Goal: Use online tool/utility: Utilize a website feature to perform a specific function

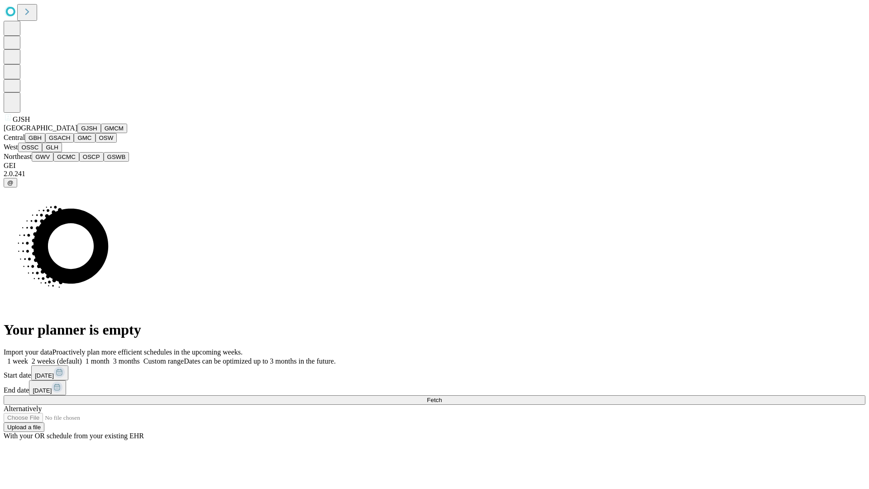
click at [77, 133] on button "GJSH" at bounding box center [89, 129] width 24 height 10
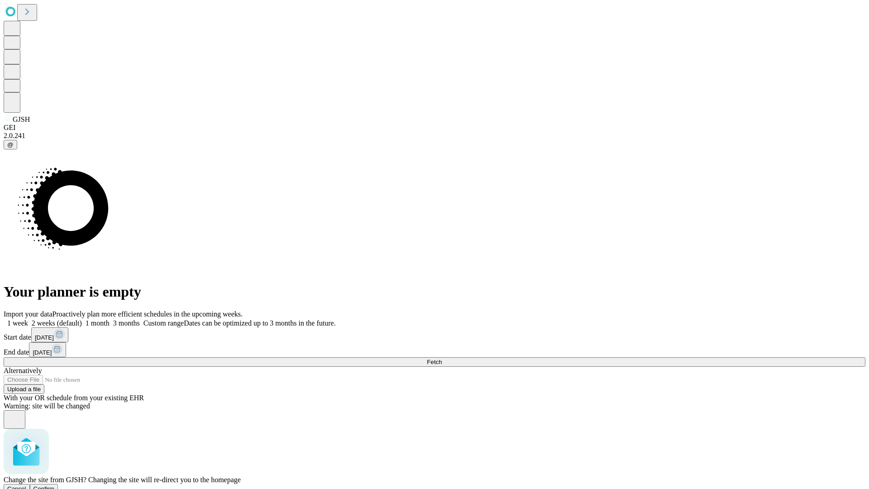
click at [55, 485] on span "Confirm" at bounding box center [43, 488] width 21 height 7
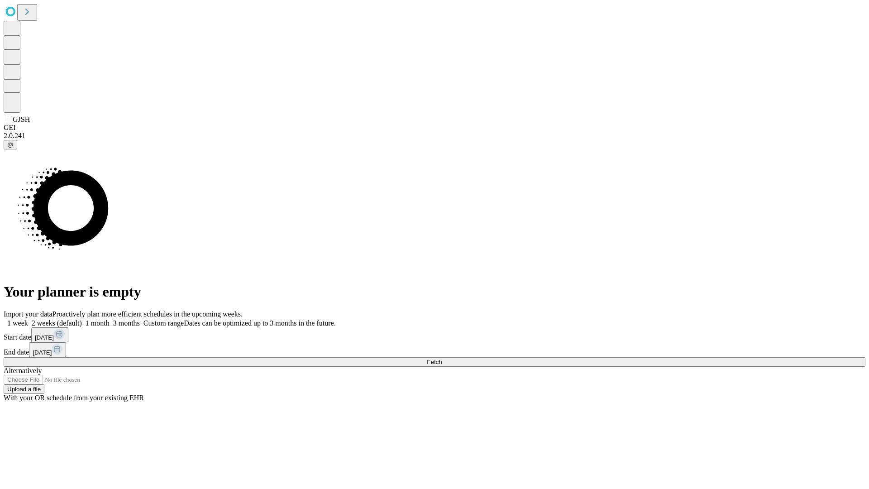
click at [82, 319] on label "2 weeks (default)" at bounding box center [55, 323] width 54 height 8
click at [442, 358] on span "Fetch" at bounding box center [434, 361] width 15 height 7
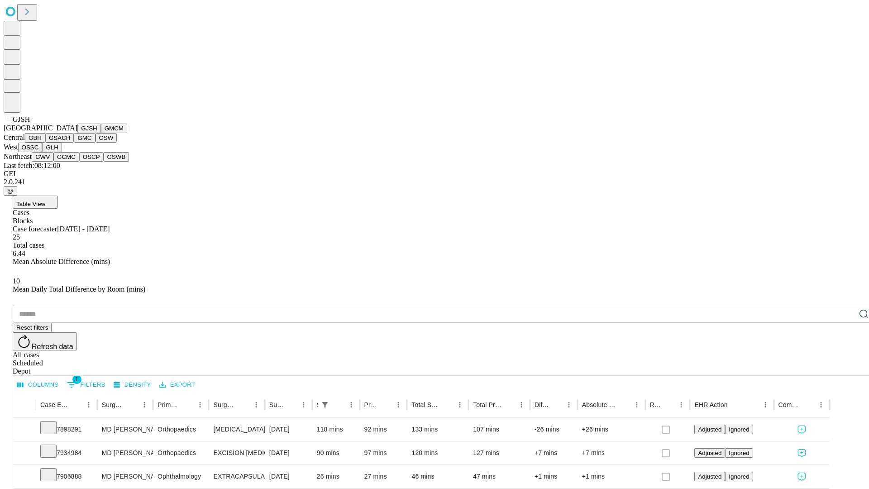
click at [101, 133] on button "GMCM" at bounding box center [114, 129] width 26 height 10
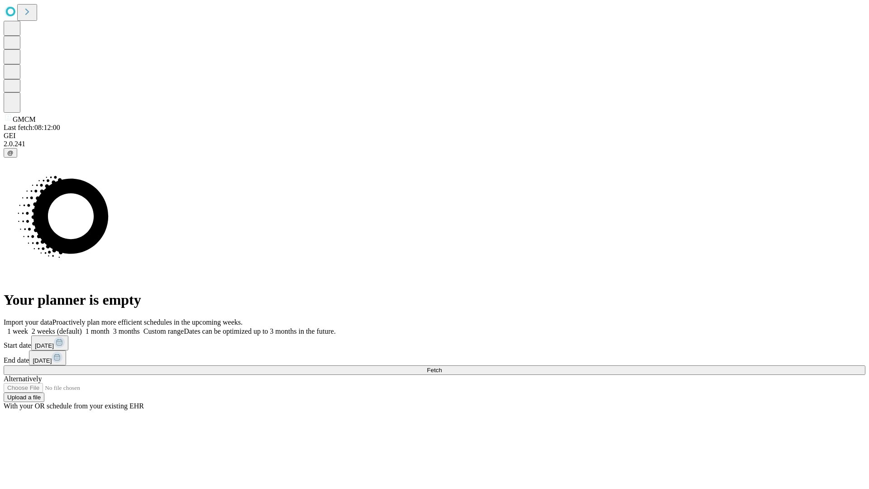
click at [82, 327] on label "2 weeks (default)" at bounding box center [55, 331] width 54 height 8
click at [442, 367] on span "Fetch" at bounding box center [434, 370] width 15 height 7
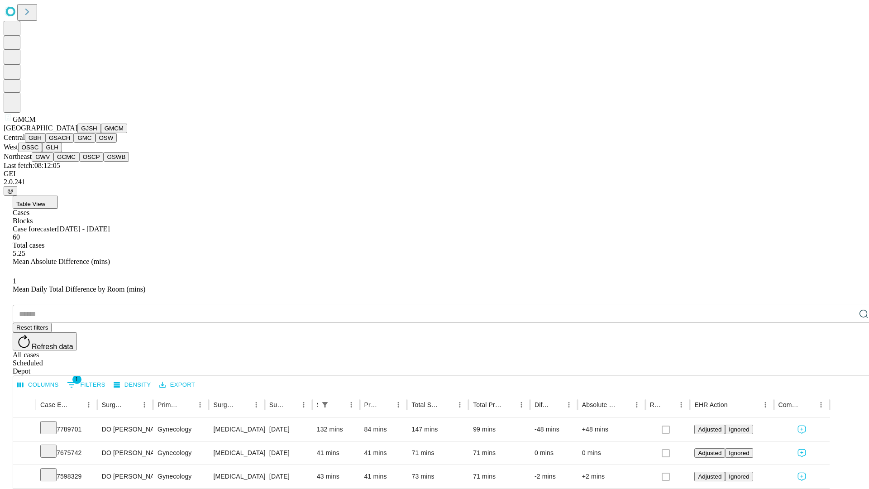
click at [45, 143] on button "GBH" at bounding box center [35, 138] width 20 height 10
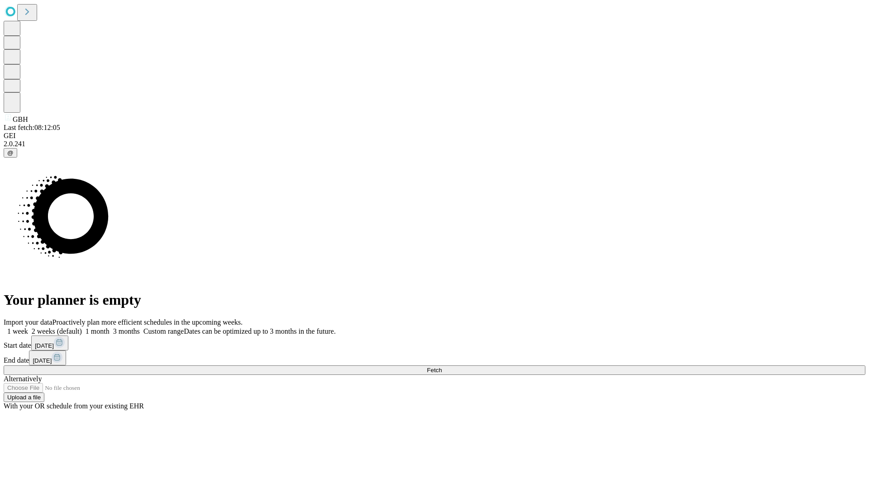
click at [82, 327] on label "2 weeks (default)" at bounding box center [55, 331] width 54 height 8
click at [442, 367] on span "Fetch" at bounding box center [434, 370] width 15 height 7
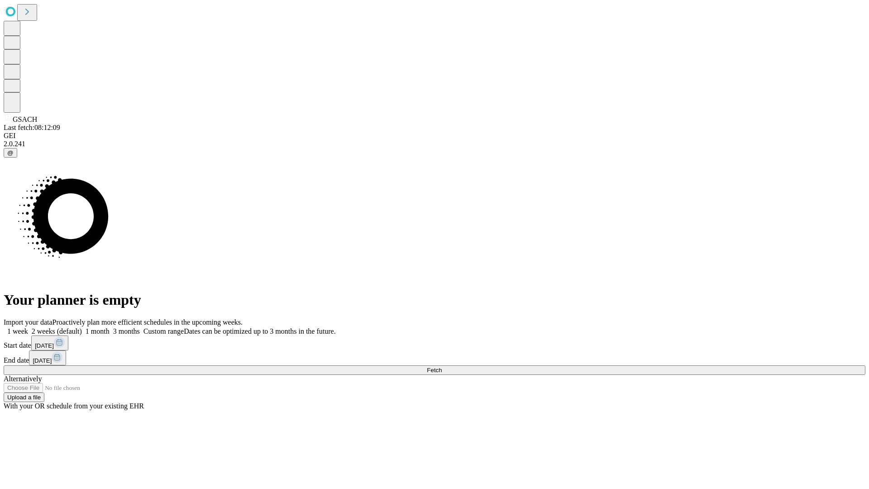
click at [82, 327] on label "2 weeks (default)" at bounding box center [55, 331] width 54 height 8
click at [442, 367] on span "Fetch" at bounding box center [434, 370] width 15 height 7
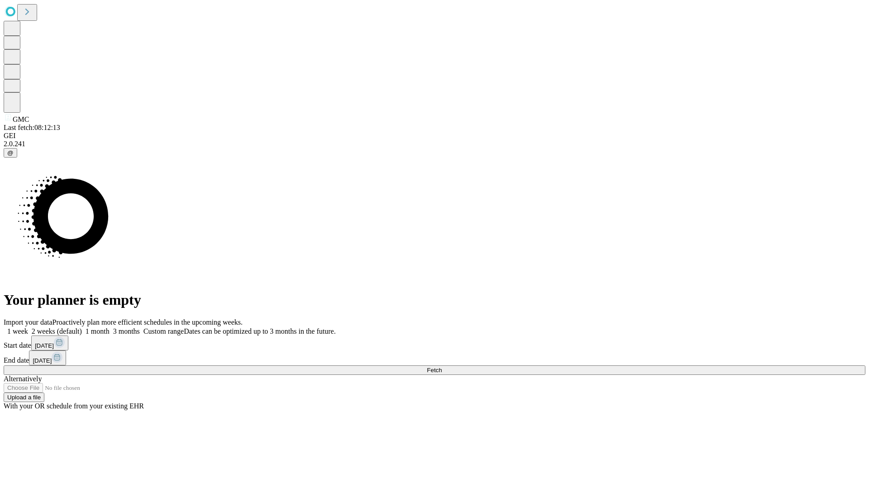
click at [82, 327] on label "2 weeks (default)" at bounding box center [55, 331] width 54 height 8
click at [442, 367] on span "Fetch" at bounding box center [434, 370] width 15 height 7
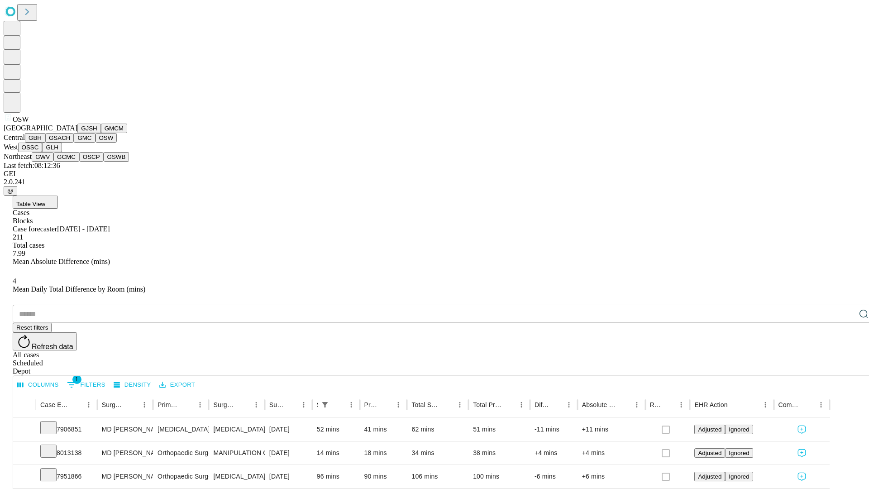
click at [43, 152] on button "OSSC" at bounding box center [30, 148] width 24 height 10
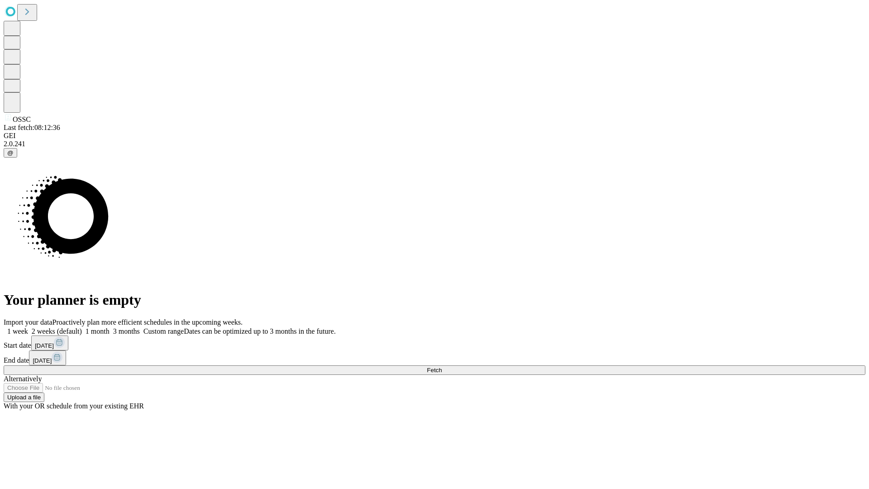
click at [82, 327] on label "2 weeks (default)" at bounding box center [55, 331] width 54 height 8
click at [442, 367] on span "Fetch" at bounding box center [434, 370] width 15 height 7
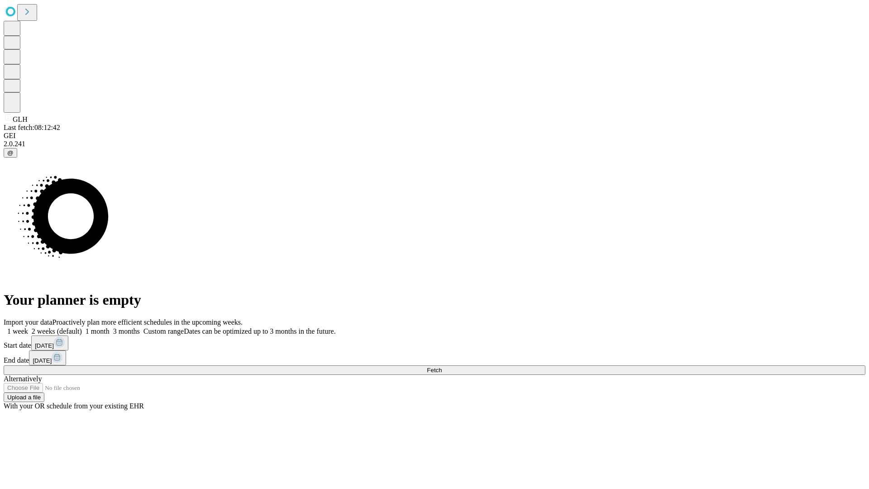
click at [82, 327] on label "2 weeks (default)" at bounding box center [55, 331] width 54 height 8
click at [442, 367] on span "Fetch" at bounding box center [434, 370] width 15 height 7
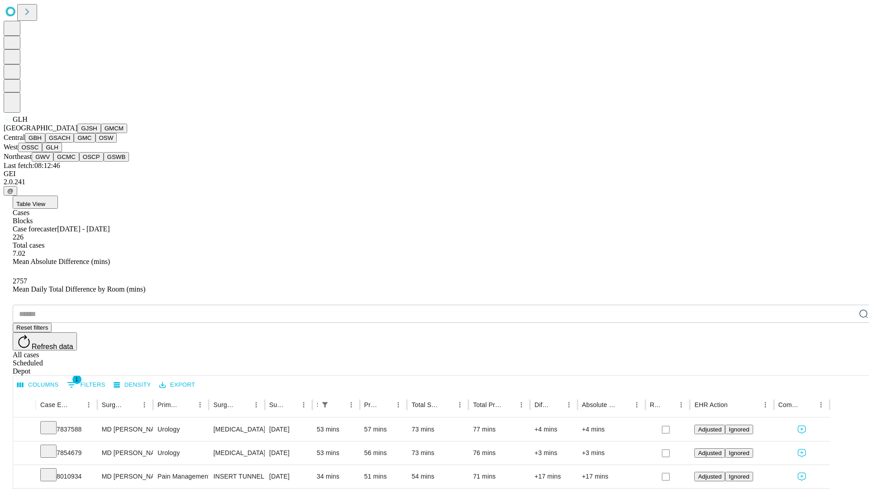
click at [53, 162] on button "GWV" at bounding box center [43, 157] width 22 height 10
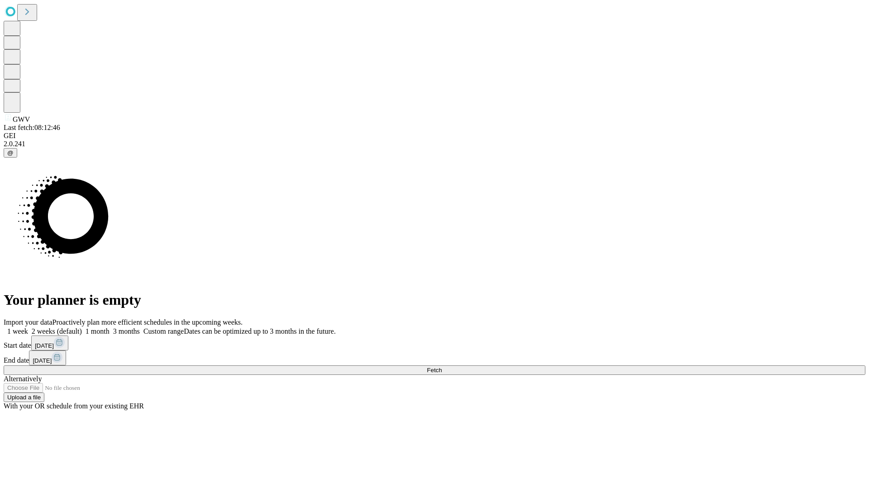
click at [82, 327] on label "2 weeks (default)" at bounding box center [55, 331] width 54 height 8
click at [442, 367] on span "Fetch" at bounding box center [434, 370] width 15 height 7
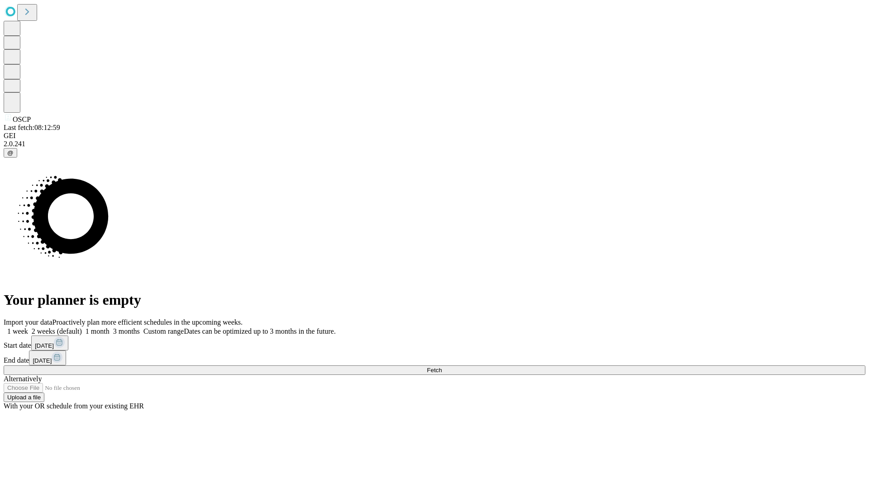
click at [82, 327] on label "2 weeks (default)" at bounding box center [55, 331] width 54 height 8
click at [442, 367] on span "Fetch" at bounding box center [434, 370] width 15 height 7
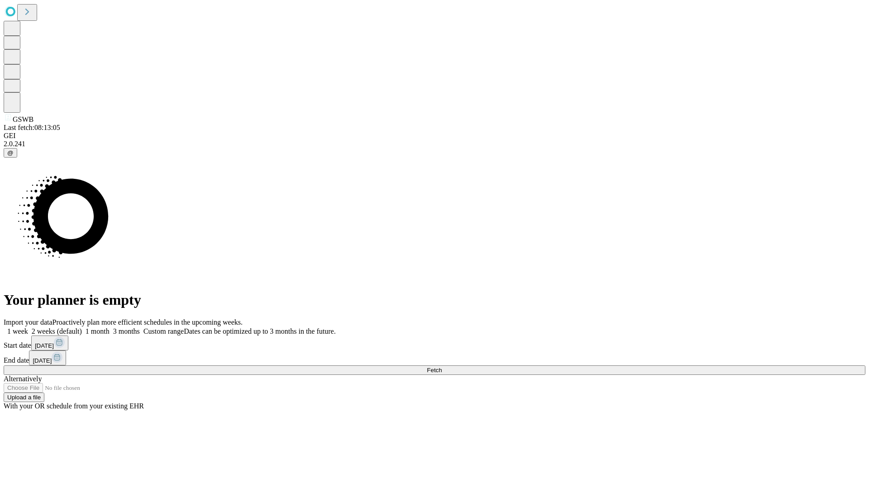
click at [82, 327] on label "2 weeks (default)" at bounding box center [55, 331] width 54 height 8
click at [442, 367] on span "Fetch" at bounding box center [434, 370] width 15 height 7
